Goal: Task Accomplishment & Management: Manage account settings

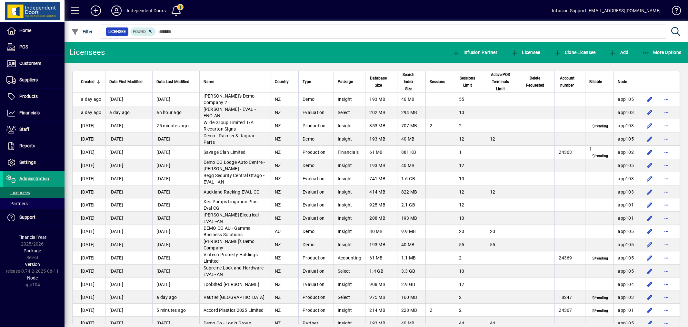
click at [36, 76] on span at bounding box center [33, 79] width 61 height 15
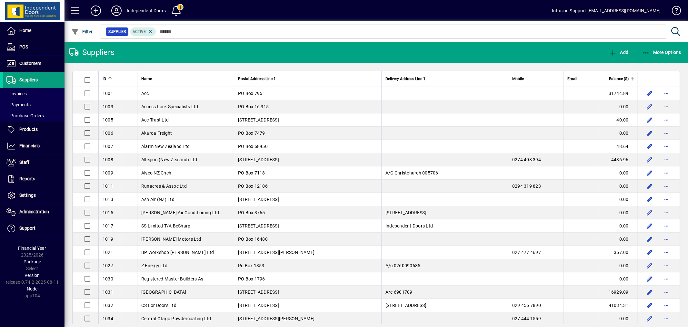
click at [616, 79] on span "Balance ($)" at bounding box center [619, 78] width 20 height 7
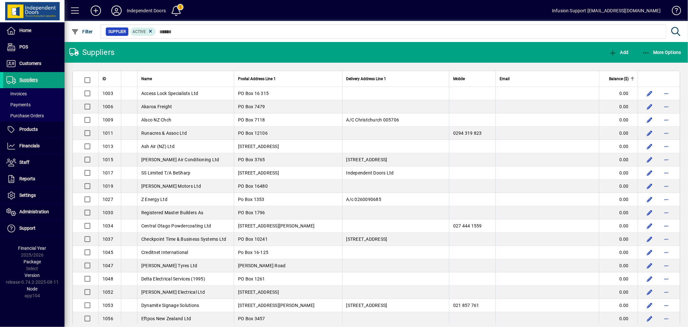
click at [616, 79] on span "Balance ($)" at bounding box center [619, 78] width 20 height 7
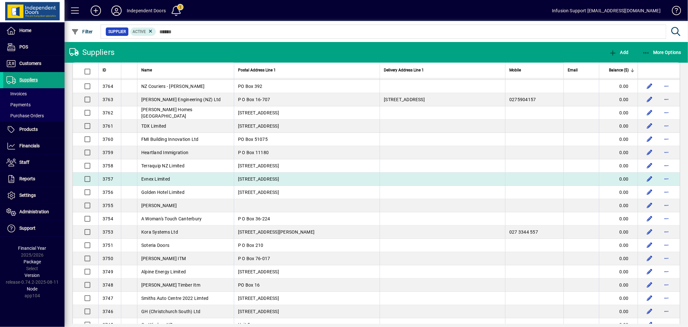
scroll to position [1040, 0]
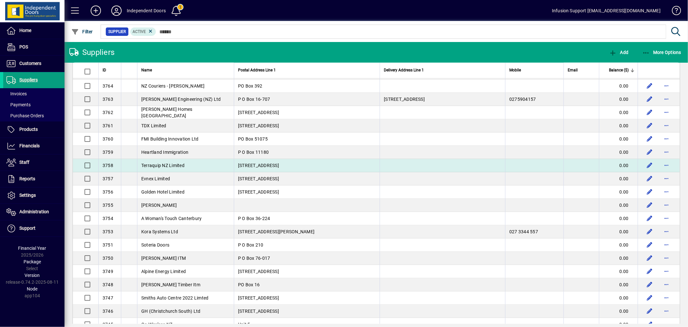
drag, startPoint x: 101, startPoint y: 78, endPoint x: 597, endPoint y: 172, distance: 505.2
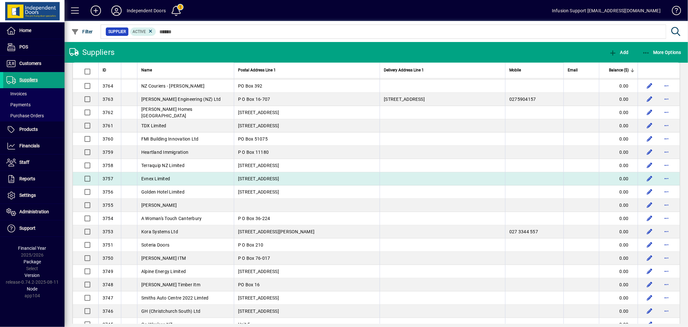
copy table "LO Ipsu Dolors Ametcon Adip 8 Elitsedd Eiusmod Temp 8 Incidi Utlab Etdolor ($) …"
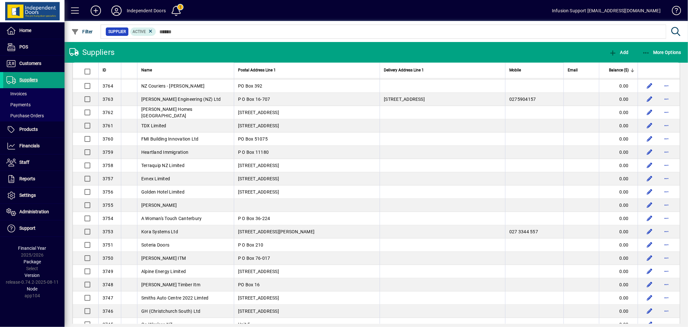
drag, startPoint x: 559, startPoint y: 47, endPoint x: 614, endPoint y: 62, distance: 56.7
click at [560, 47] on mat-toolbar-row "Suppliers Add More Options" at bounding box center [377, 52] width 624 height 21
click at [618, 70] on span "Balance ($)" at bounding box center [619, 70] width 20 height 7
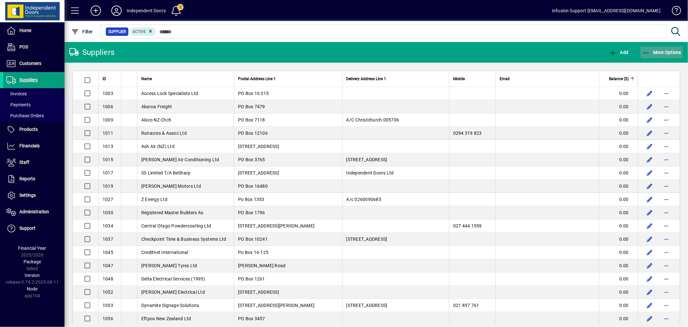
drag, startPoint x: 681, startPoint y: 47, endPoint x: 669, endPoint y: 49, distance: 12.5
click at [680, 47] on span "button" at bounding box center [662, 52] width 43 height 15
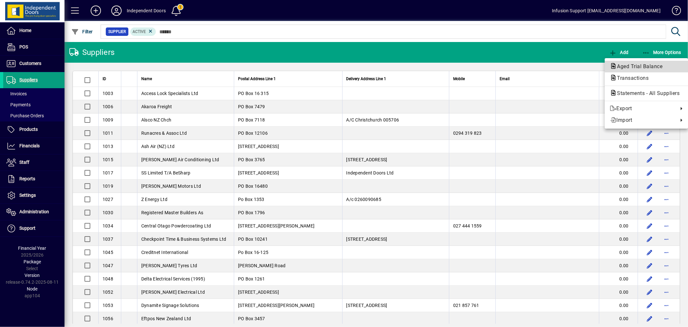
click at [648, 64] on span "Aged Trial Balance" at bounding box center [638, 66] width 56 height 6
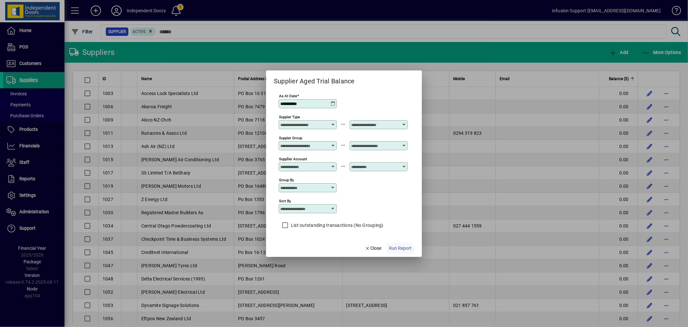
click at [403, 246] on span "Run Report" at bounding box center [400, 248] width 23 height 7
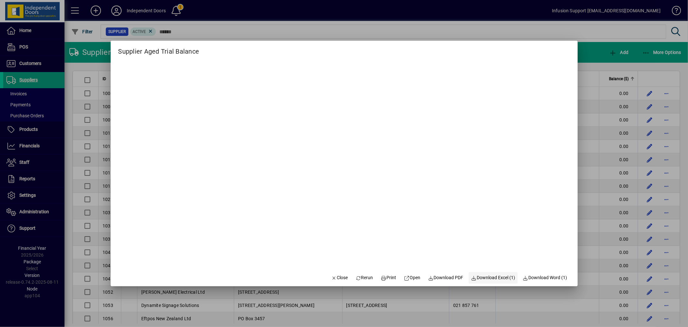
click at [492, 275] on span "Download Excel (1)" at bounding box center [494, 277] width 44 height 7
click at [339, 272] on span "button" at bounding box center [340, 277] width 22 height 15
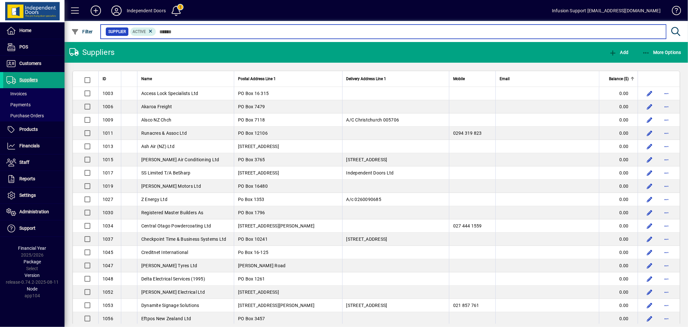
click at [187, 33] on input "text" at bounding box center [408, 31] width 505 height 9
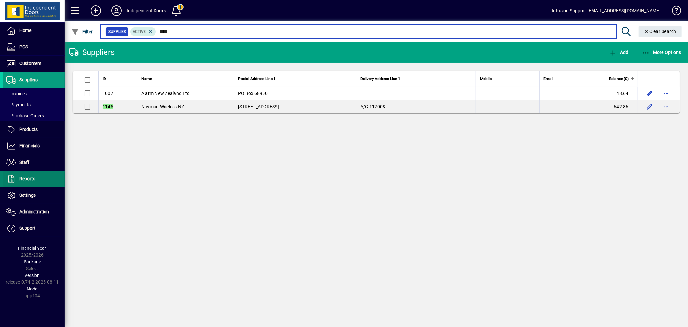
type input "****"
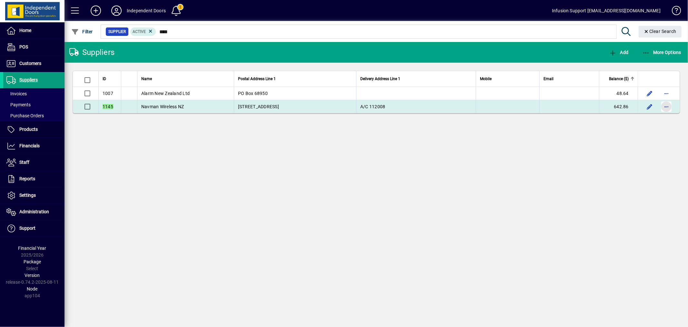
click at [668, 103] on span "button" at bounding box center [666, 106] width 15 height 15
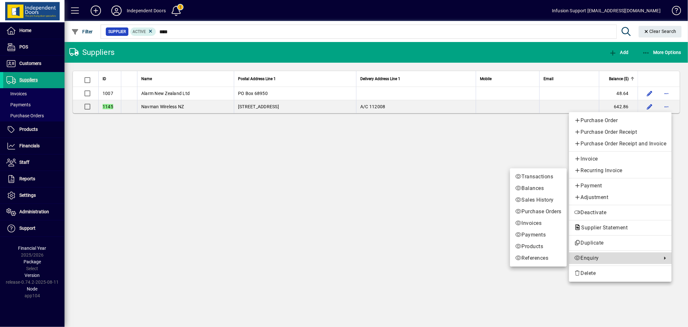
click at [588, 255] on span "Enquiry" at bounding box center [617, 258] width 85 height 8
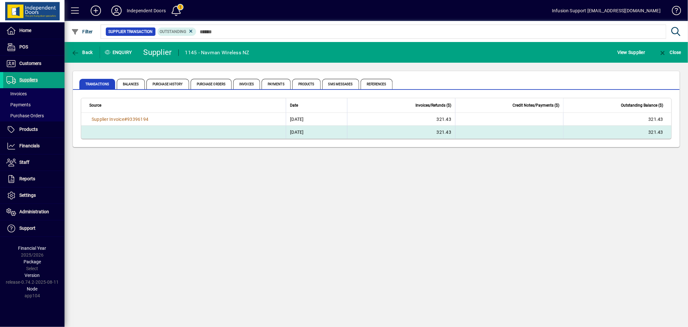
click at [162, 129] on td at bounding box center [183, 132] width 205 height 13
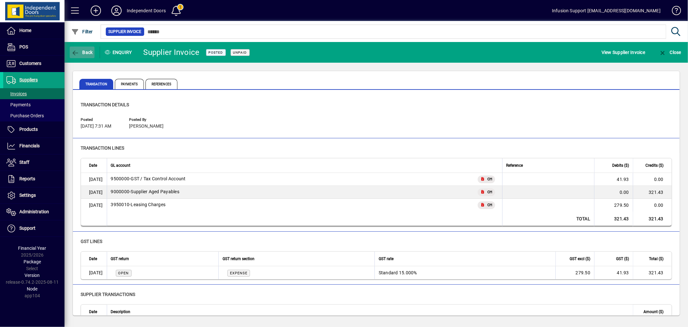
click at [84, 52] on span "Back" at bounding box center [82, 52] width 22 height 5
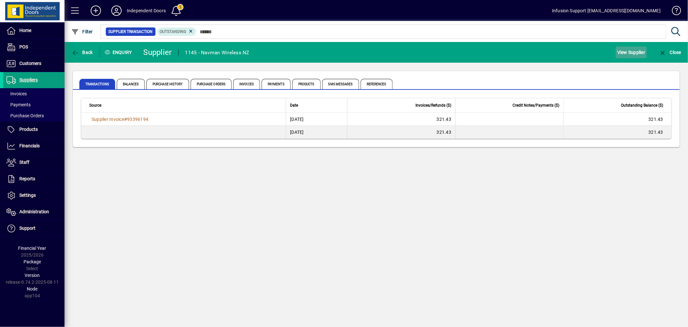
click at [640, 52] on span "View Supplier" at bounding box center [632, 52] width 28 height 10
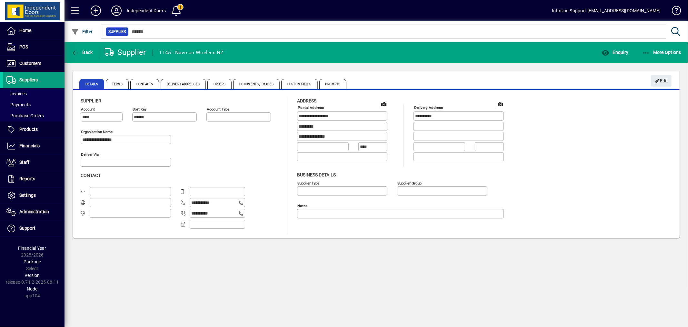
type input "**********"
click at [660, 79] on span "Edit" at bounding box center [662, 81] width 14 height 11
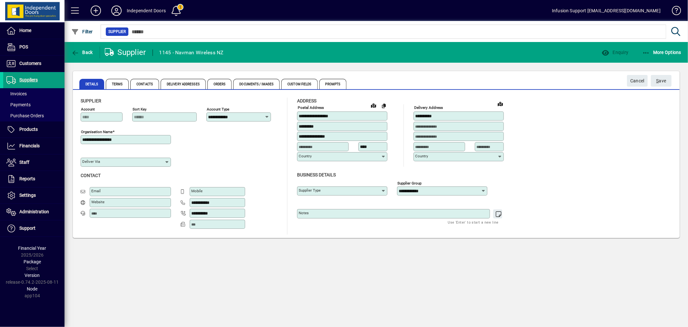
type input "**********"
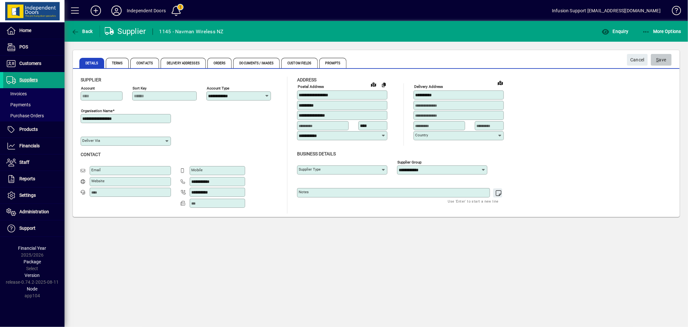
click at [663, 57] on span "S ave" at bounding box center [662, 60] width 10 height 11
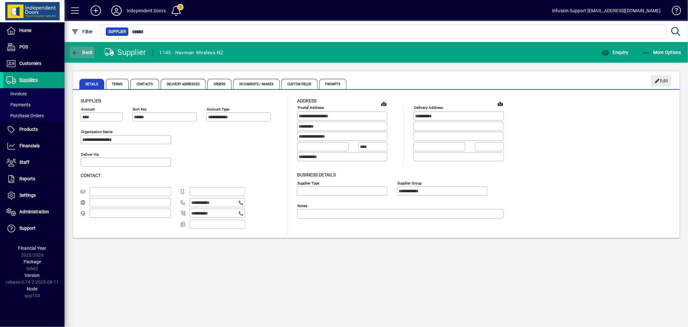
click at [83, 52] on span "Back" at bounding box center [82, 52] width 22 height 5
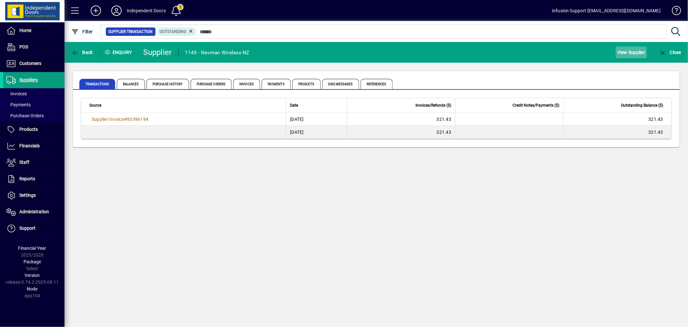
click at [629, 52] on span "View Supplier" at bounding box center [632, 52] width 28 height 10
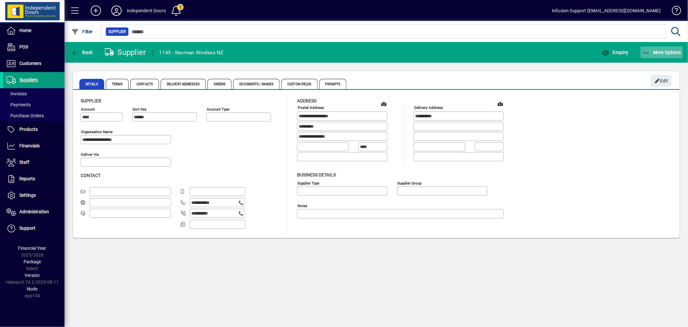
type input "**********"
click at [674, 53] on span "More Options" at bounding box center [662, 52] width 39 height 5
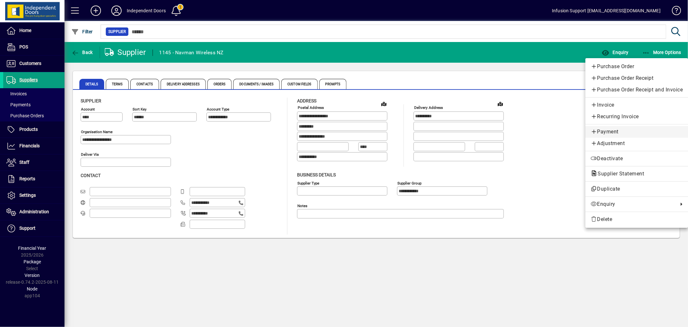
click at [611, 130] on span "Payment" at bounding box center [637, 132] width 92 height 8
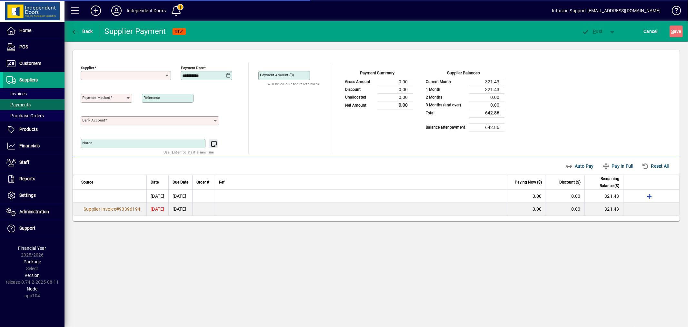
type input "**********"
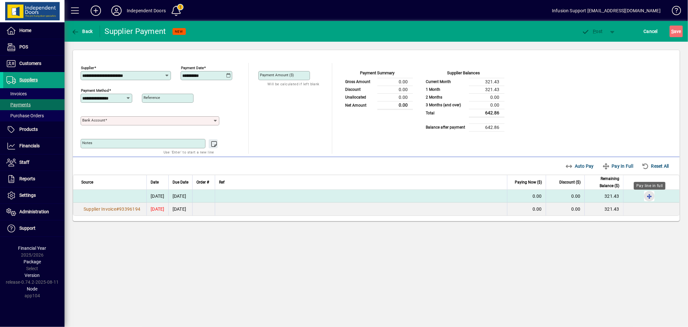
click at [647, 193] on span "button" at bounding box center [649, 195] width 15 height 15
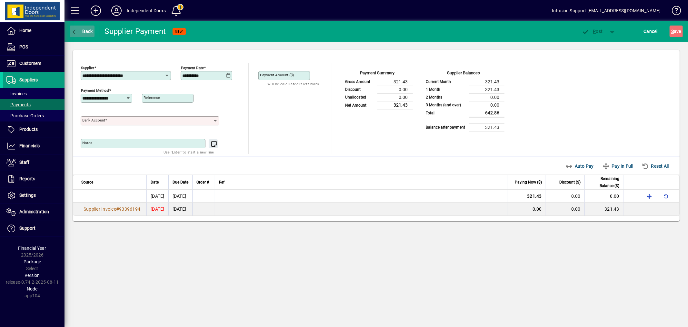
click at [86, 32] on span "Back" at bounding box center [82, 31] width 22 height 5
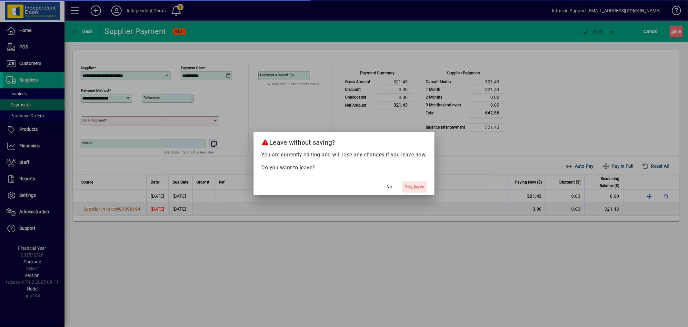
click at [412, 185] on span "Yes, leave" at bounding box center [414, 186] width 19 height 7
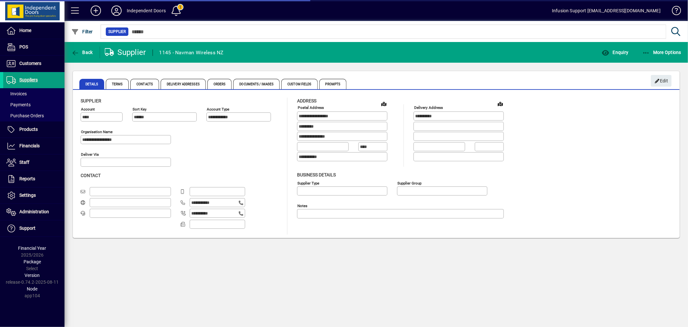
type input "**********"
click at [607, 51] on icon "button" at bounding box center [606, 53] width 8 height 6
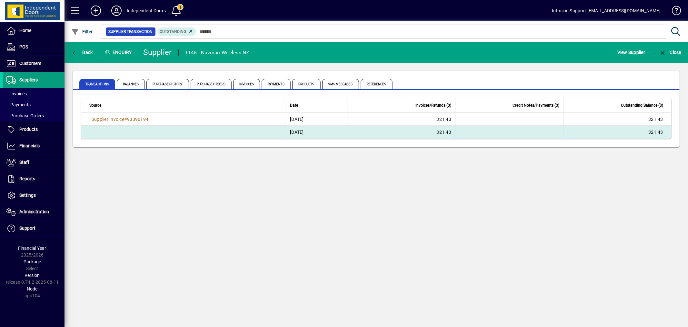
click at [166, 130] on td at bounding box center [183, 132] width 205 height 13
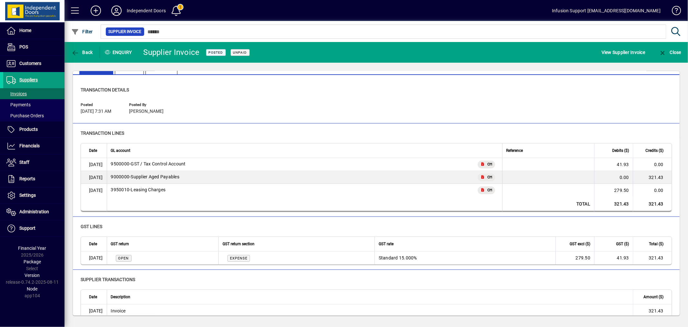
scroll to position [22, 0]
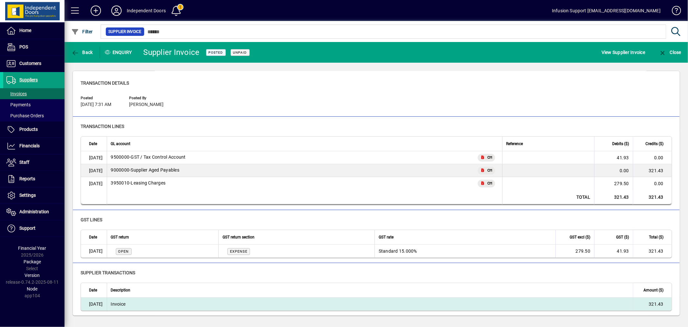
click at [201, 304] on td "Invoice" at bounding box center [370, 303] width 527 height 13
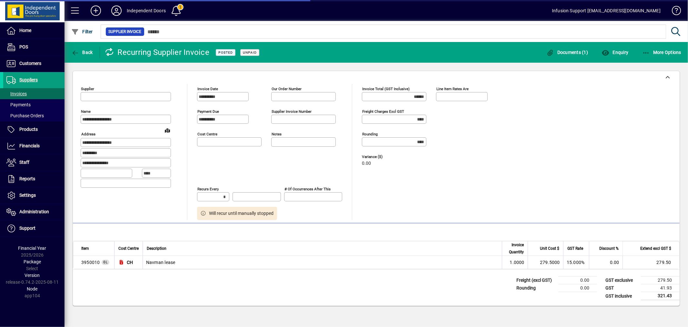
type input "**"
type input "********"
type input "**********"
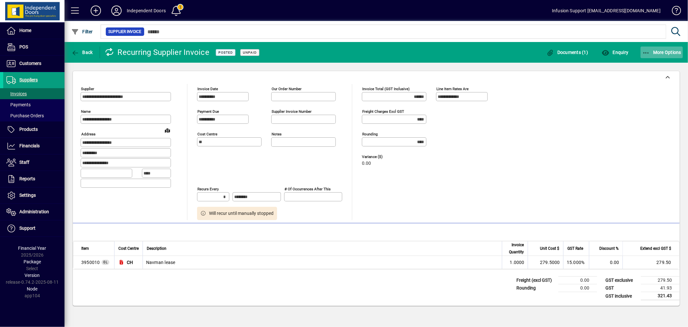
click at [660, 50] on span "More Options" at bounding box center [662, 52] width 39 height 5
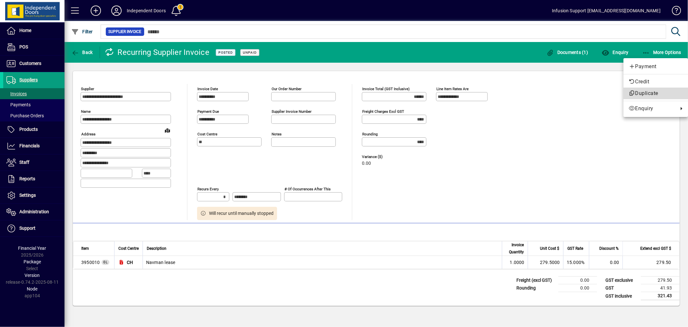
click at [644, 91] on span "Duplicate" at bounding box center [656, 93] width 54 height 8
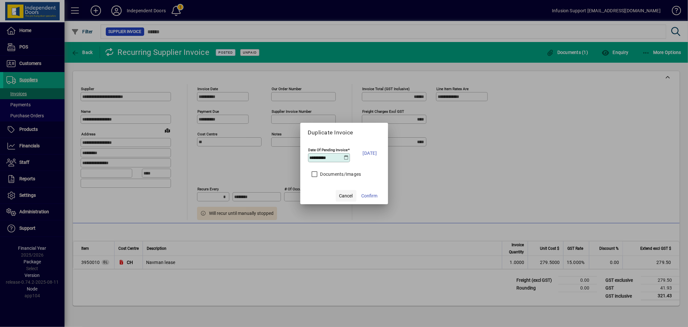
click at [350, 194] on span "Cancel" at bounding box center [347, 195] width 14 height 7
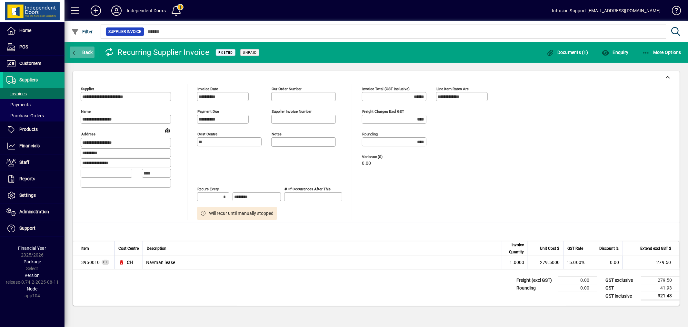
click at [75, 48] on span "button" at bounding box center [82, 52] width 25 height 15
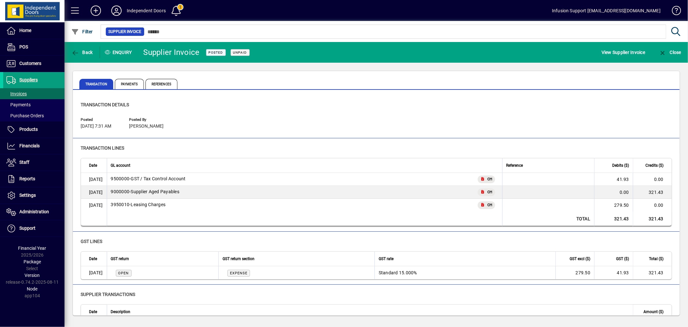
click at [75, 48] on span "button" at bounding box center [82, 52] width 25 height 15
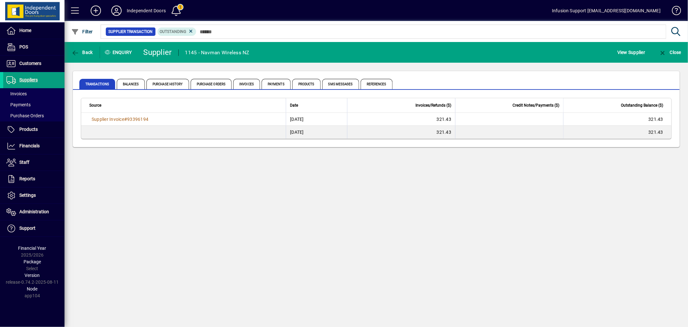
click at [75, 48] on span "button" at bounding box center [82, 52] width 25 height 15
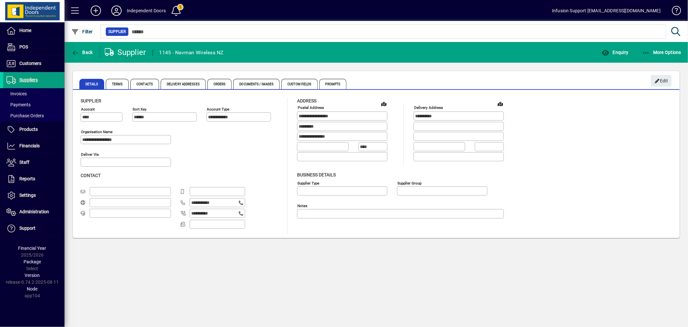
type input "**********"
click at [75, 48] on span "button" at bounding box center [82, 52] width 25 height 15
